Goal: Task Accomplishment & Management: Use online tool/utility

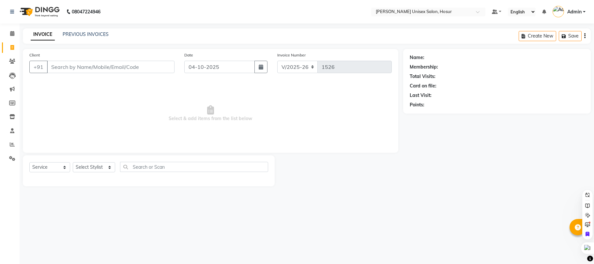
click at [80, 34] on link "PREVIOUS INVOICES" at bounding box center [86, 34] width 46 height 6
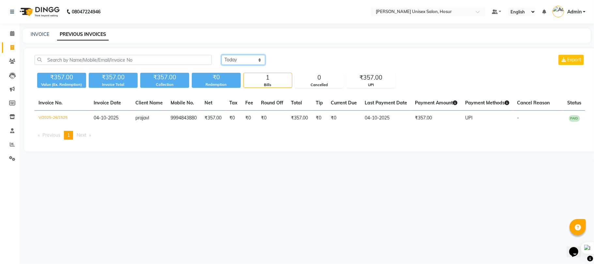
click at [234, 59] on select "[DATE] [DATE] Custom Range" at bounding box center [243, 60] width 44 height 10
select select "yesterday"
click at [221, 55] on select "[DATE] [DATE] Custom Range" at bounding box center [243, 60] width 44 height 10
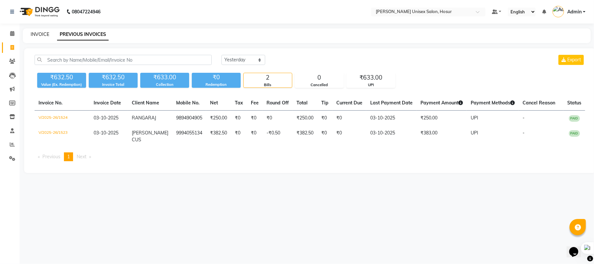
click at [41, 33] on link "INVOICE" at bounding box center [40, 34] width 19 height 6
select select "service"
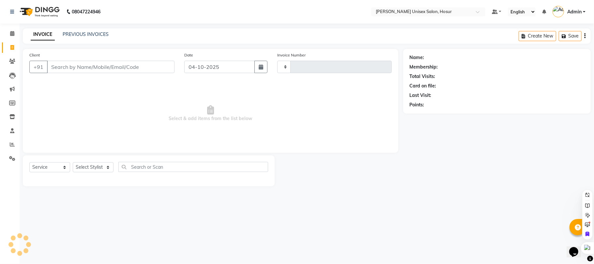
type input "1526"
select select "6189"
